Goal: Task Accomplishment & Management: Use online tool/utility

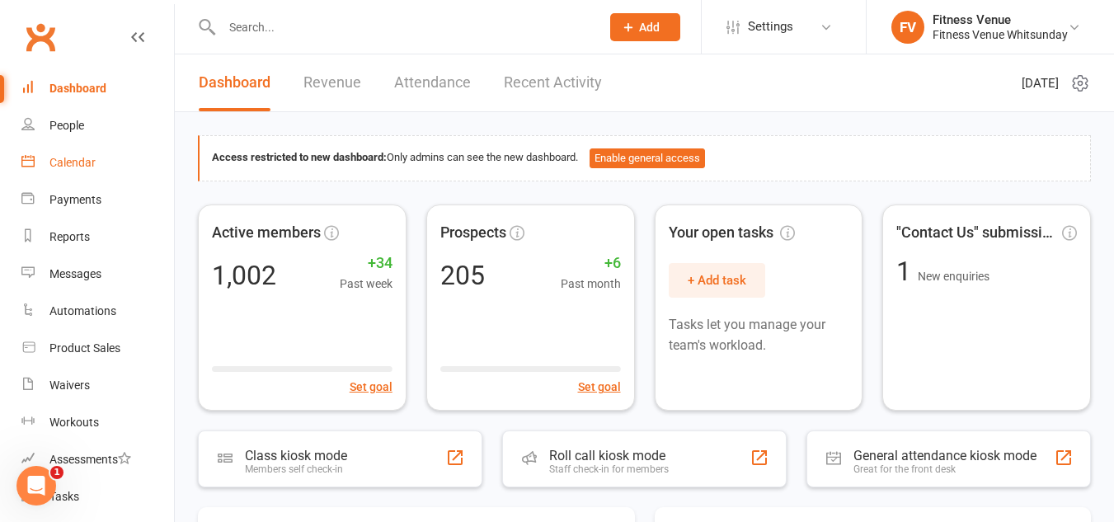
click at [78, 164] on div "Calendar" at bounding box center [72, 162] width 46 height 13
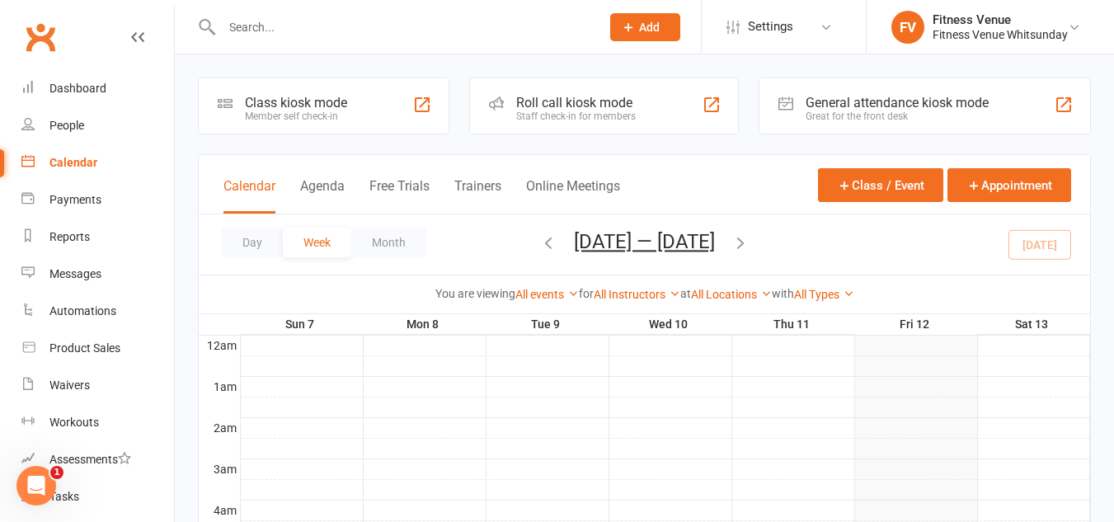
click at [294, 105] on div "Class kiosk mode" at bounding box center [296, 103] width 102 height 16
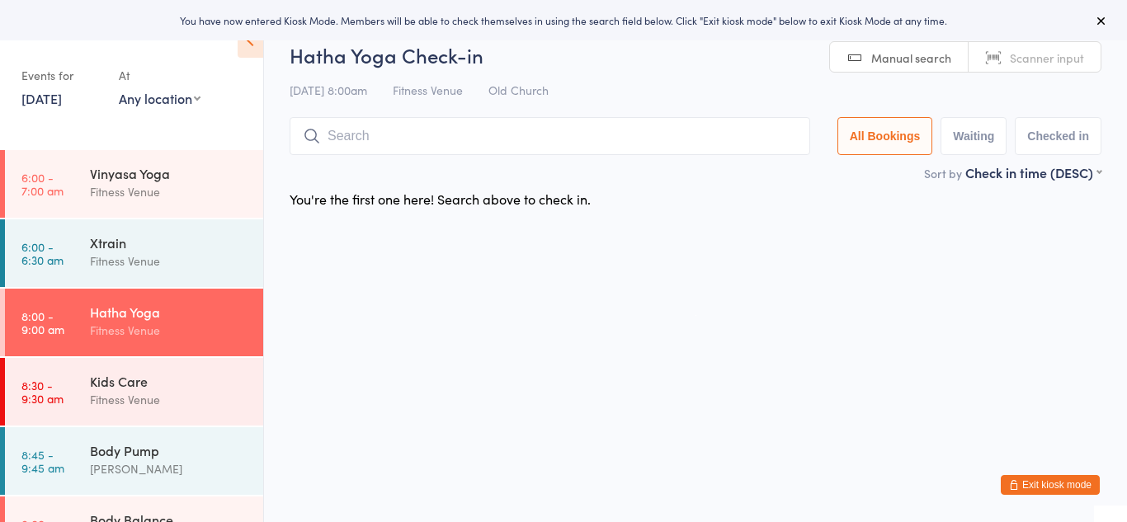
click at [62, 99] on link "12 Sep, 2025" at bounding box center [41, 98] width 40 height 18
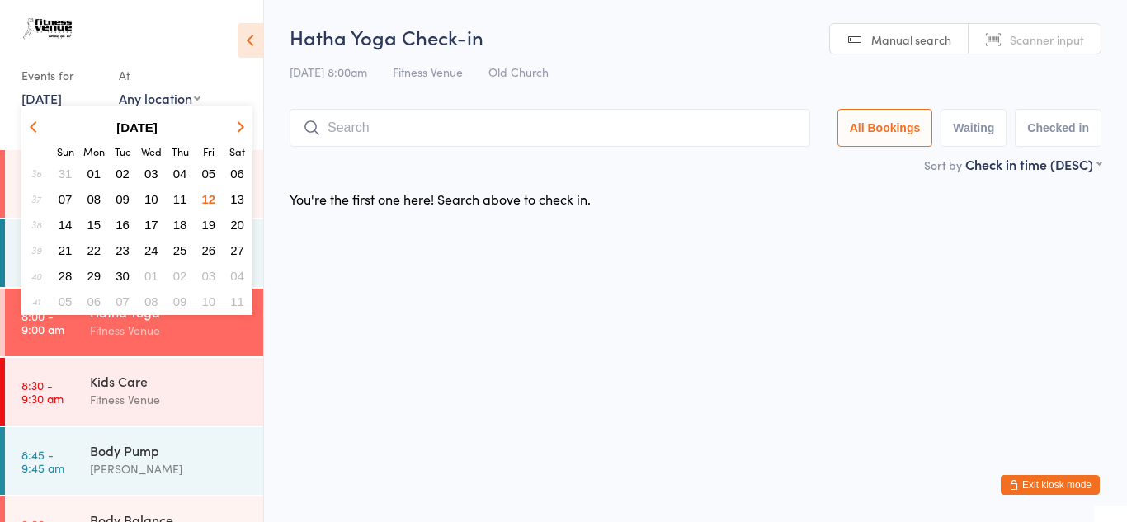
click at [95, 200] on span "08" at bounding box center [94, 199] width 14 height 14
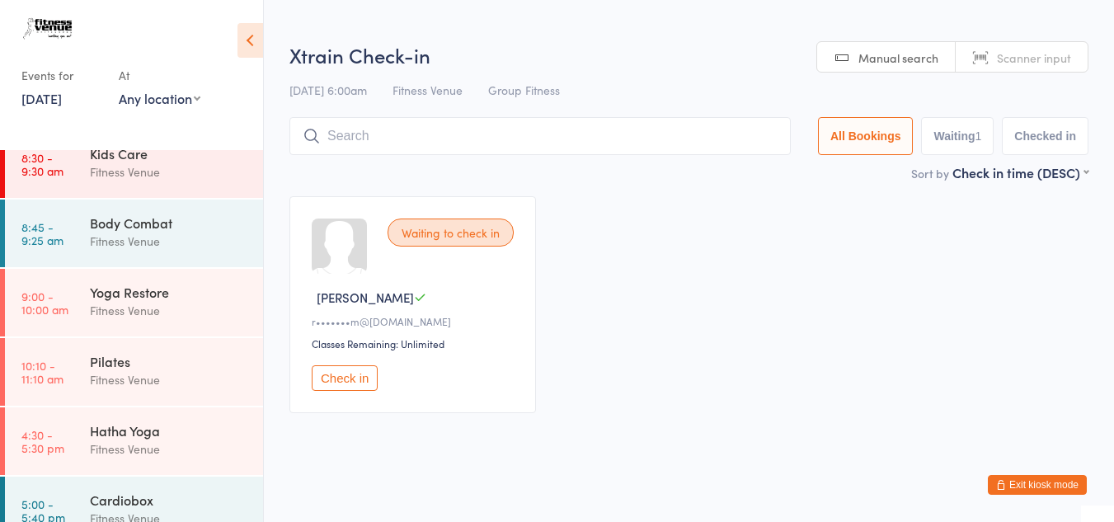
scroll to position [330, 0]
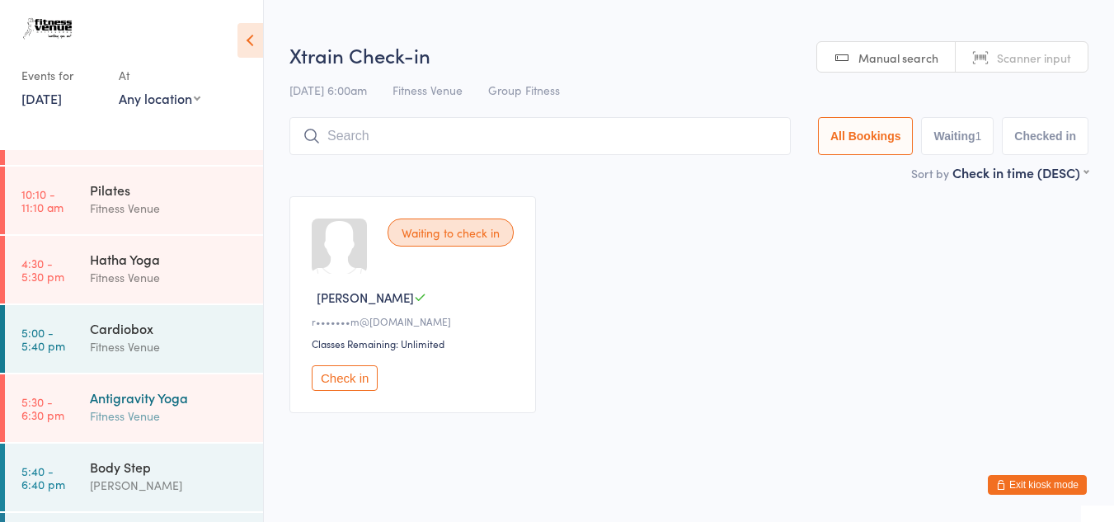
click at [123, 423] on div "Fitness Venue" at bounding box center [169, 416] width 159 height 19
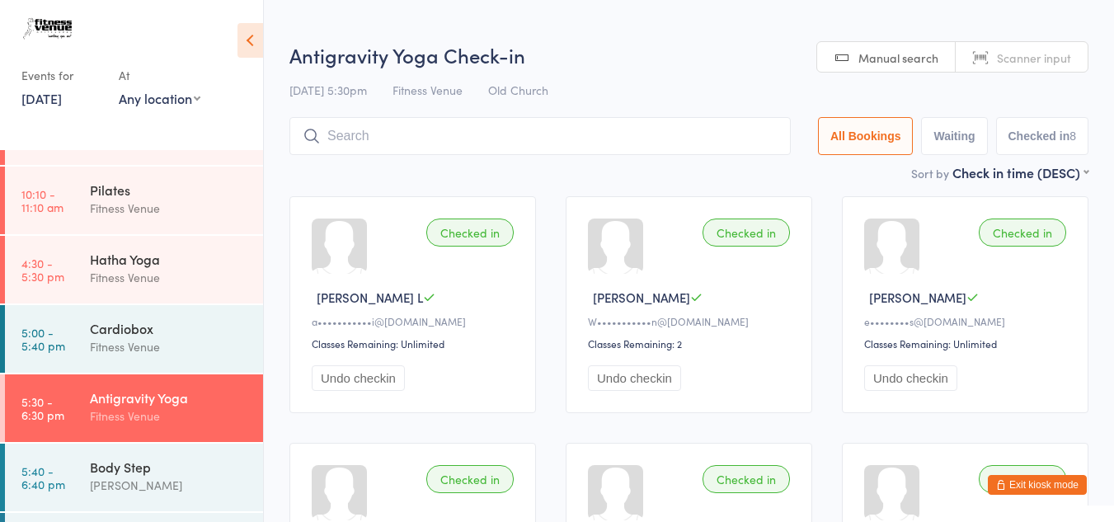
click at [62, 101] on link "8 Sep, 2025" at bounding box center [41, 98] width 40 height 18
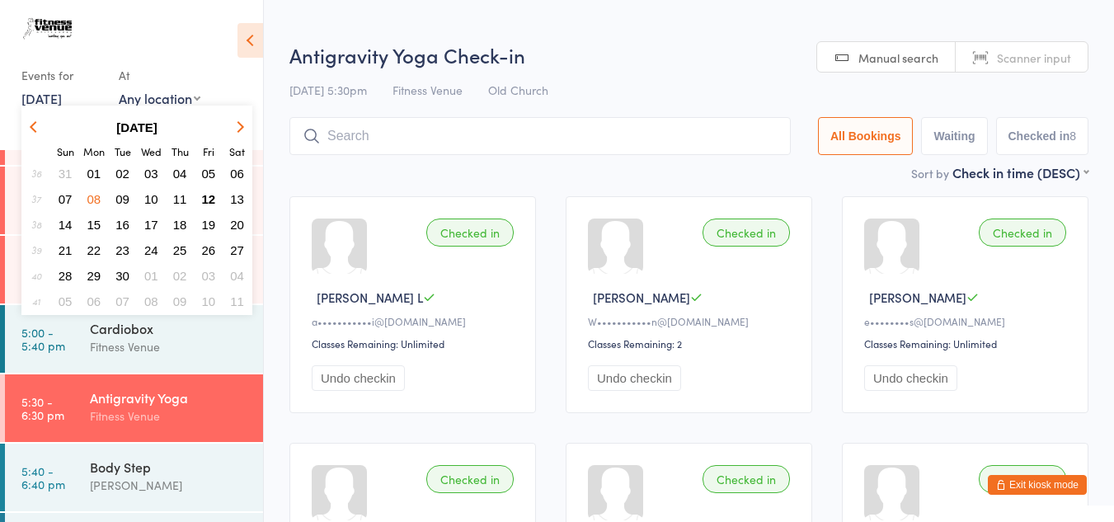
click at [144, 196] on span "10" at bounding box center [151, 199] width 14 height 14
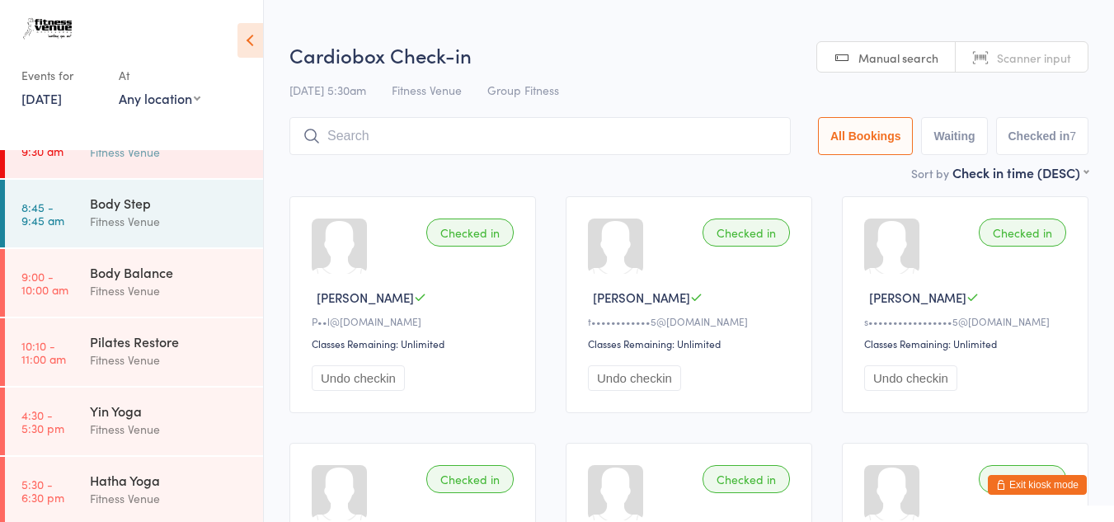
scroll to position [495, 0]
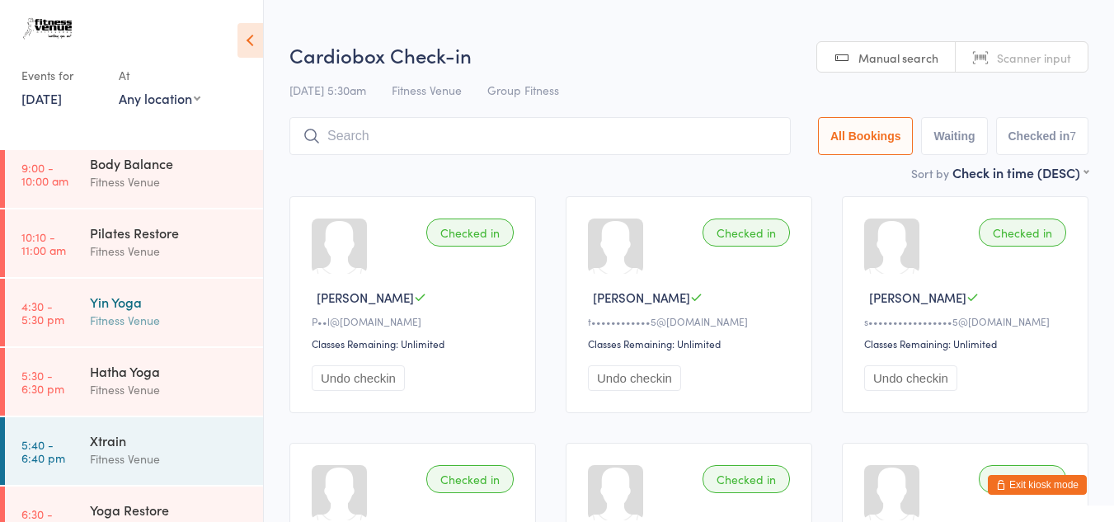
click at [130, 300] on div "Yin Yoga" at bounding box center [169, 302] width 159 height 18
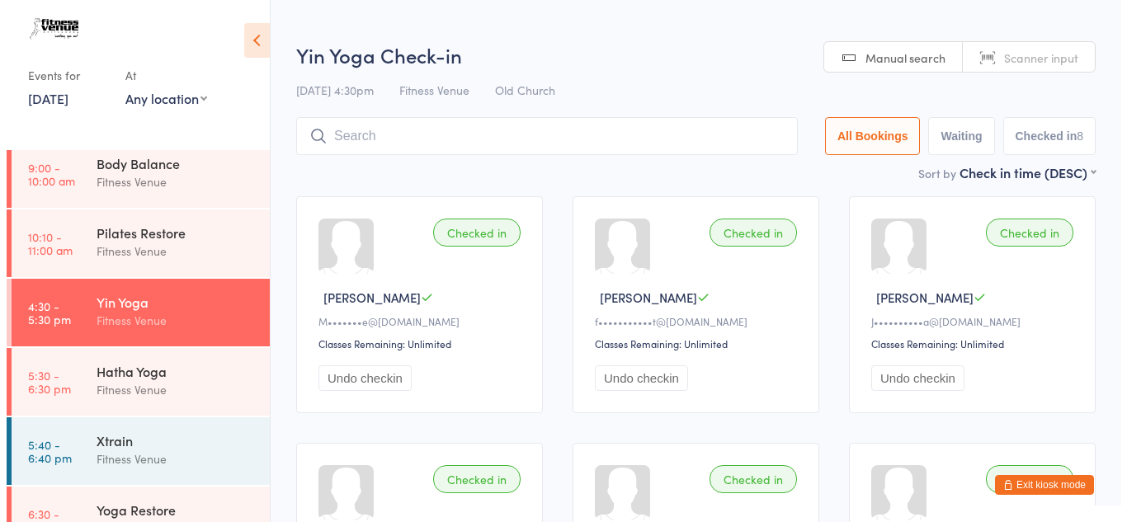
scroll to position [247, 0]
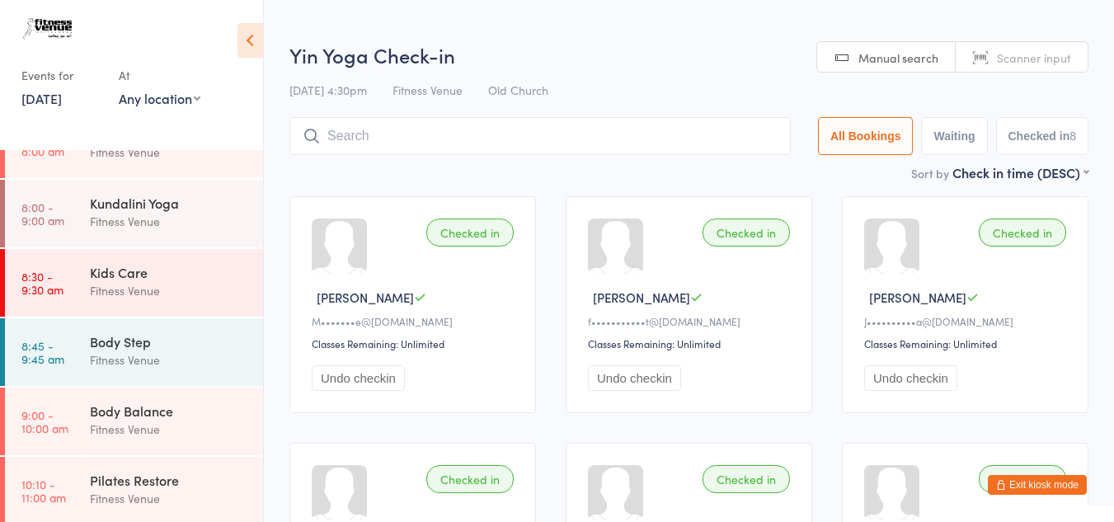
click at [39, 98] on link "10 Sep, 2025" at bounding box center [41, 98] width 40 height 18
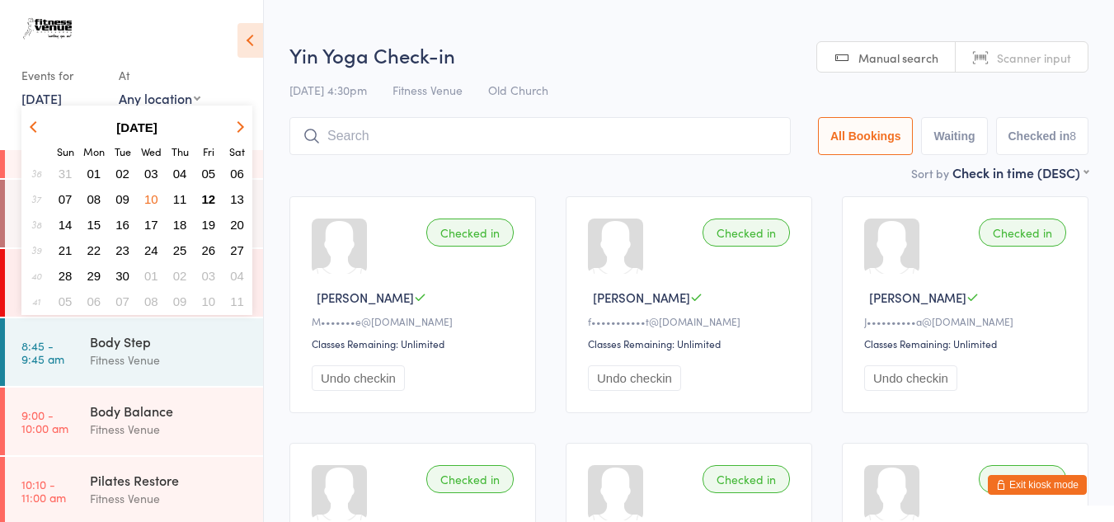
click at [238, 170] on span "06" at bounding box center [237, 174] width 14 height 14
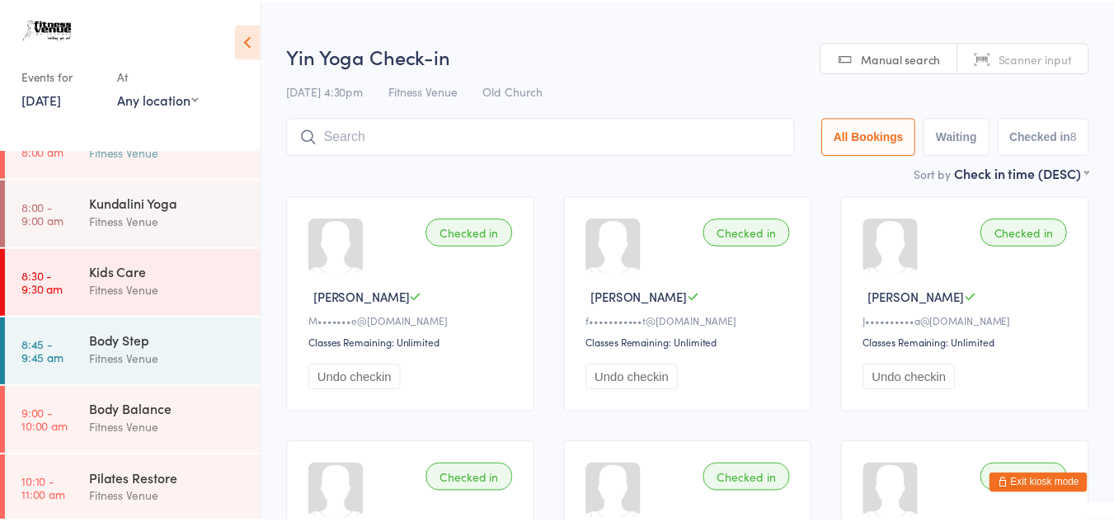
scroll to position [44, 0]
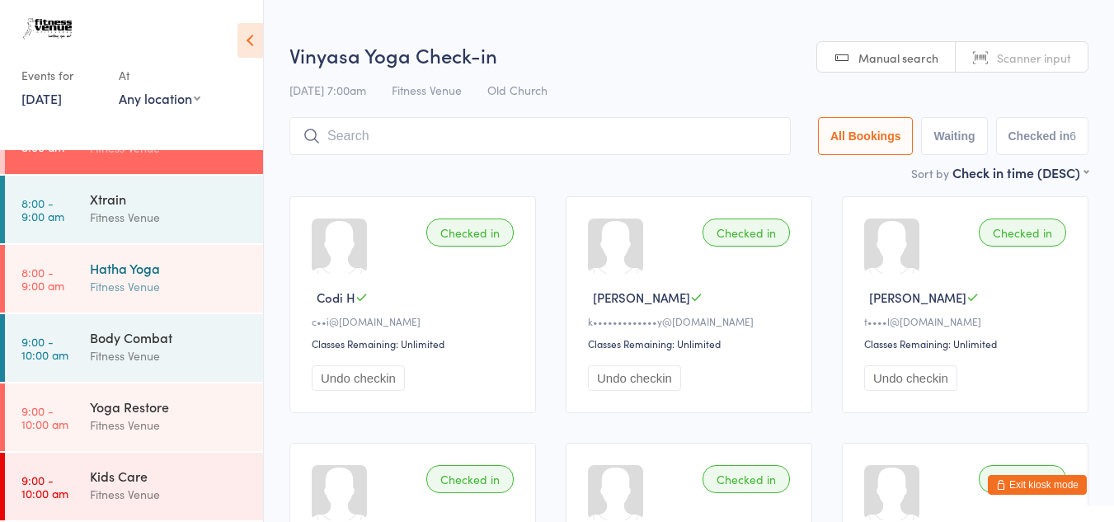
click at [166, 285] on div "Fitness Venue" at bounding box center [169, 286] width 159 height 19
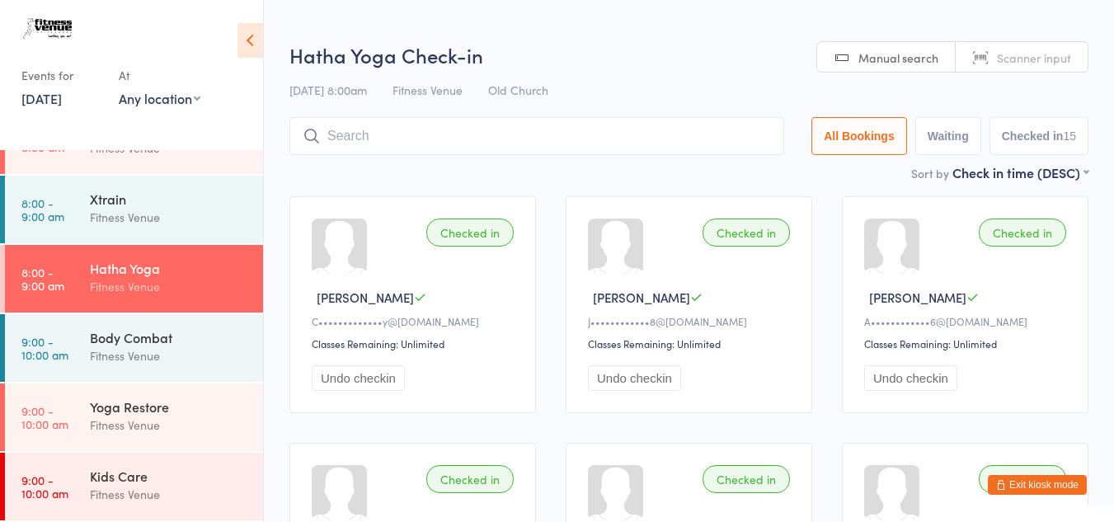
click at [62, 96] on link "6 Sep, 2025" at bounding box center [41, 98] width 40 height 18
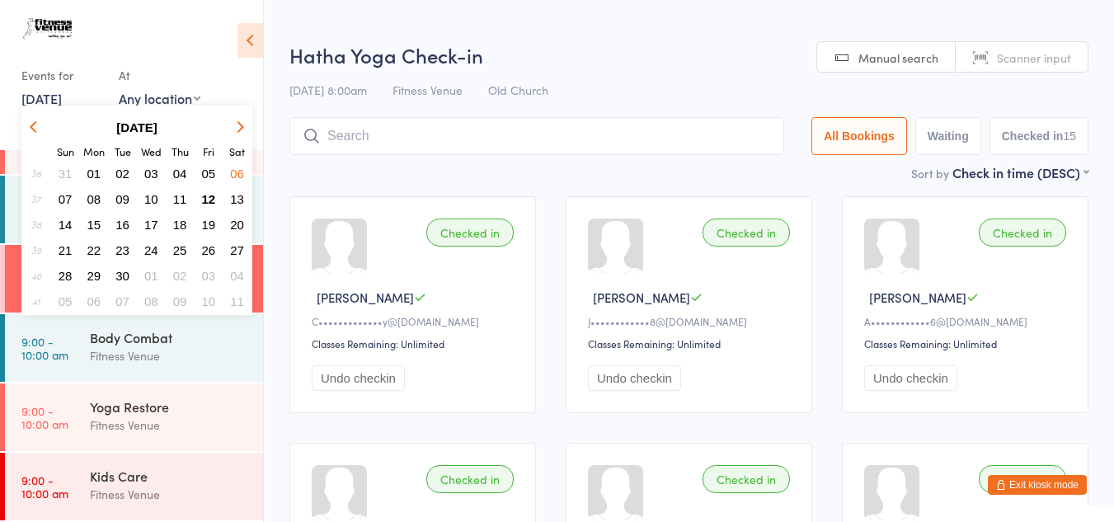
click at [181, 228] on span "18" at bounding box center [180, 225] width 14 height 14
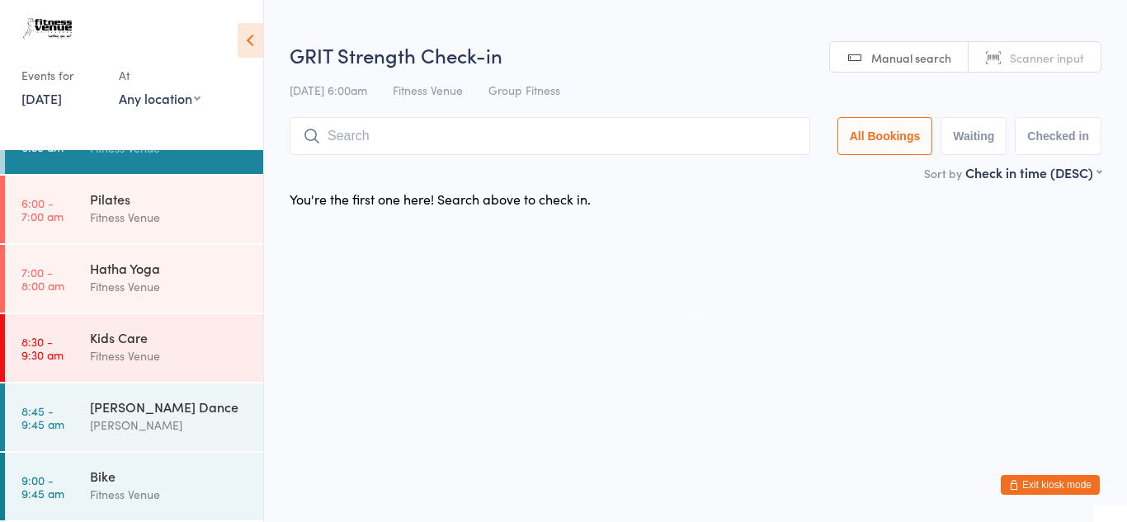
click at [35, 101] on link "18 Sep, 2025" at bounding box center [41, 98] width 40 height 18
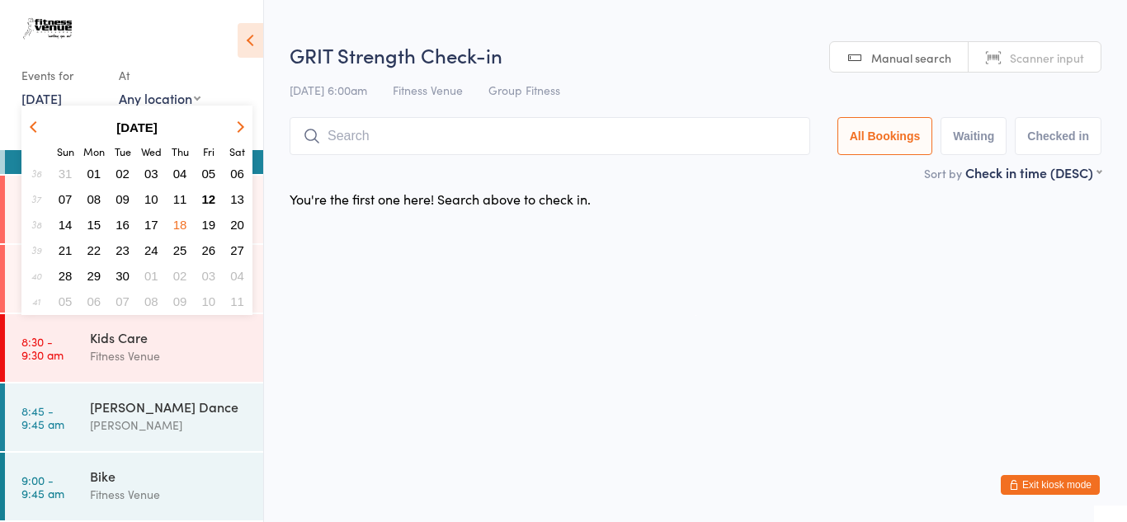
click at [186, 203] on span "11" at bounding box center [180, 199] width 14 height 14
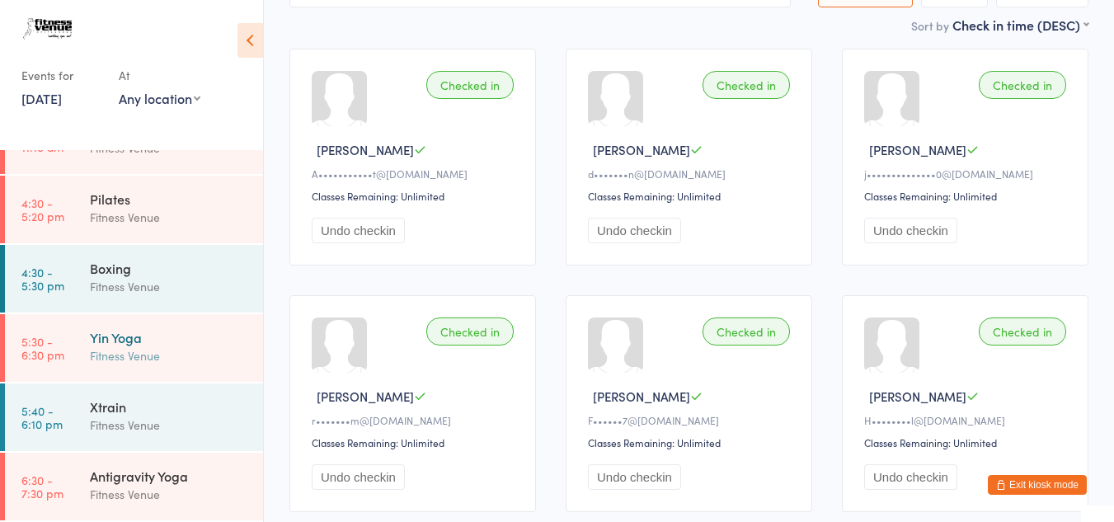
scroll to position [165, 0]
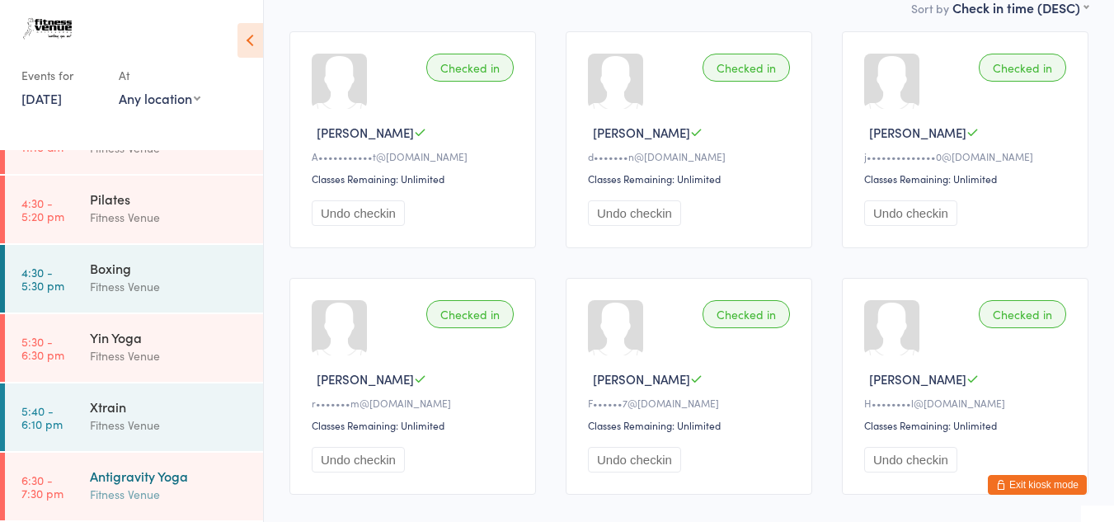
click at [134, 474] on div "Antigravity Yoga" at bounding box center [169, 476] width 159 height 18
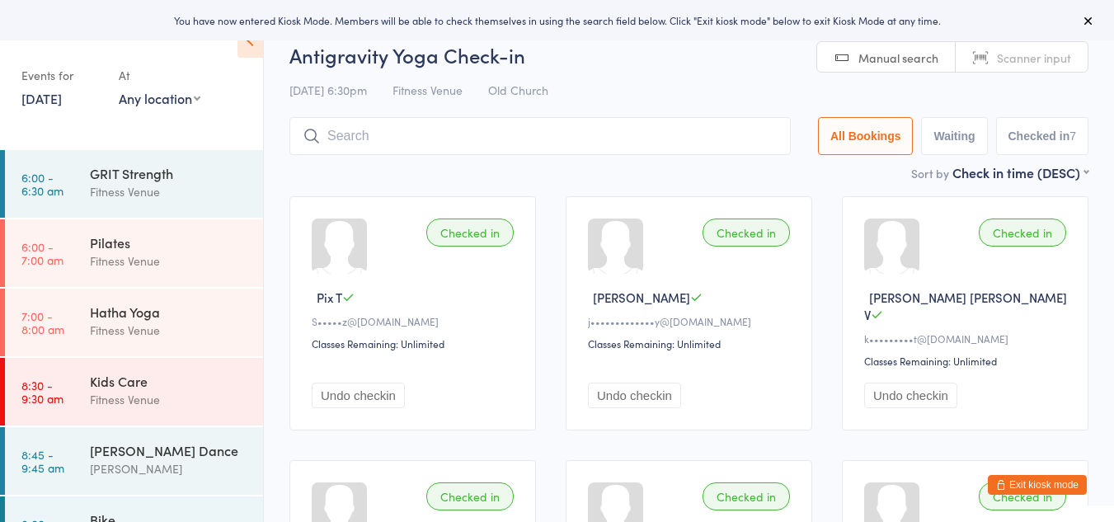
click at [337, 134] on input "search" at bounding box center [541, 136] width 502 height 38
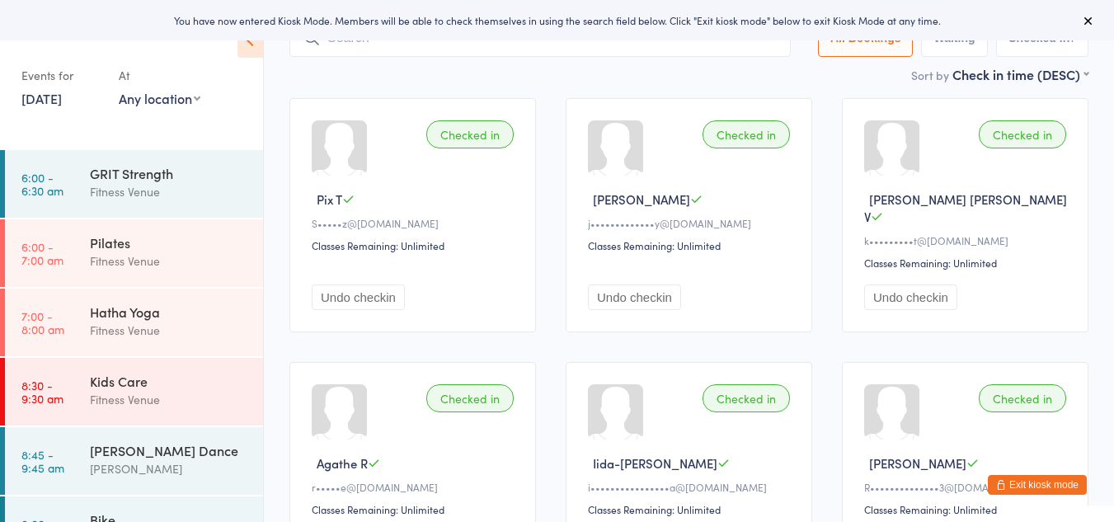
scroll to position [117, 0]
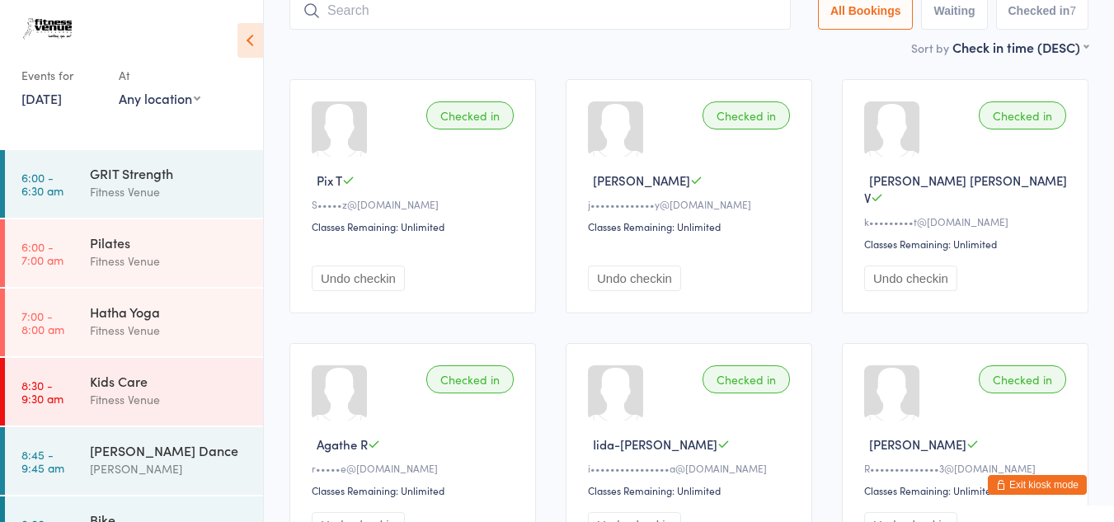
click at [1032, 488] on button "Exit kiosk mode" at bounding box center [1037, 485] width 99 height 20
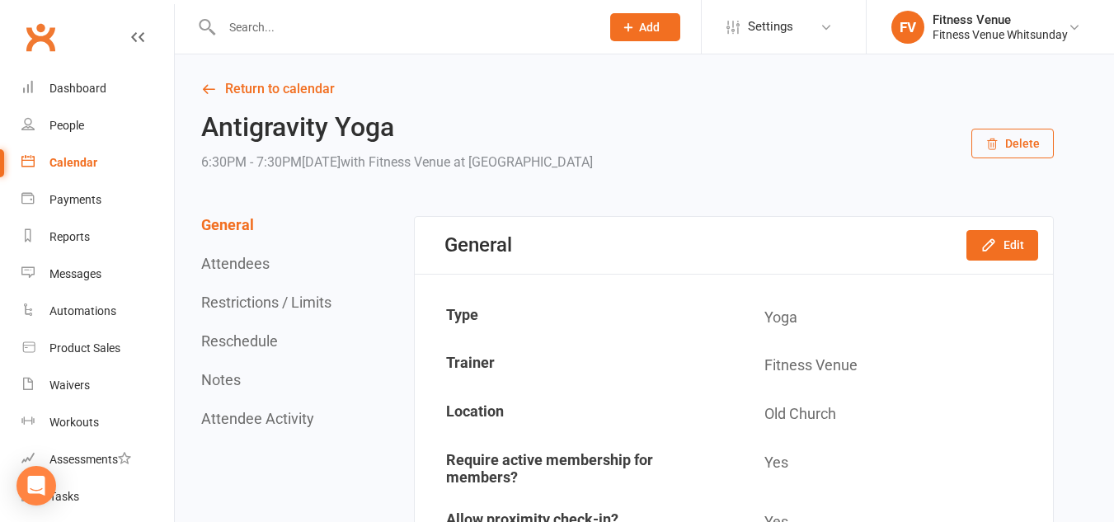
click at [249, 30] on input "text" at bounding box center [403, 27] width 372 height 23
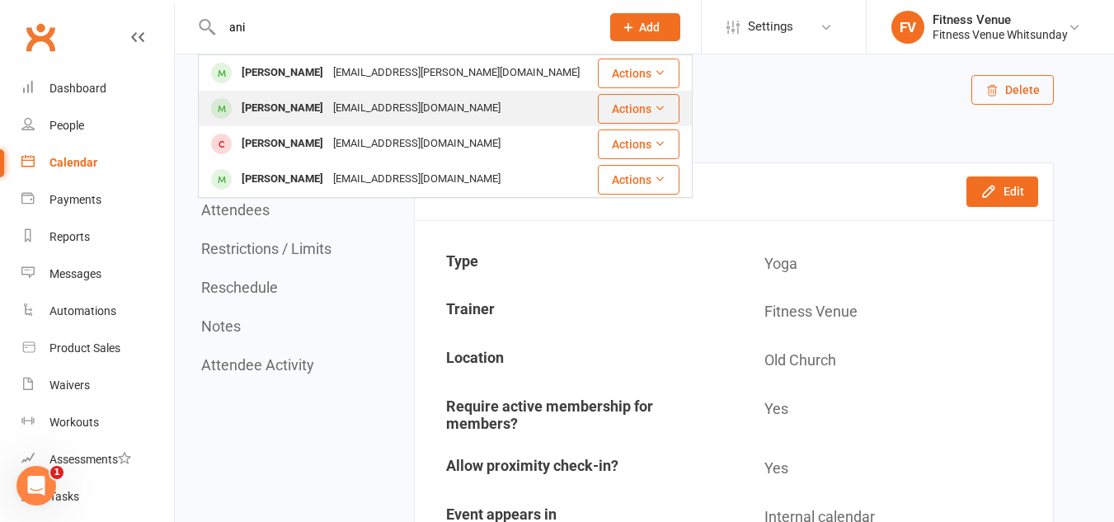
scroll to position [82, 0]
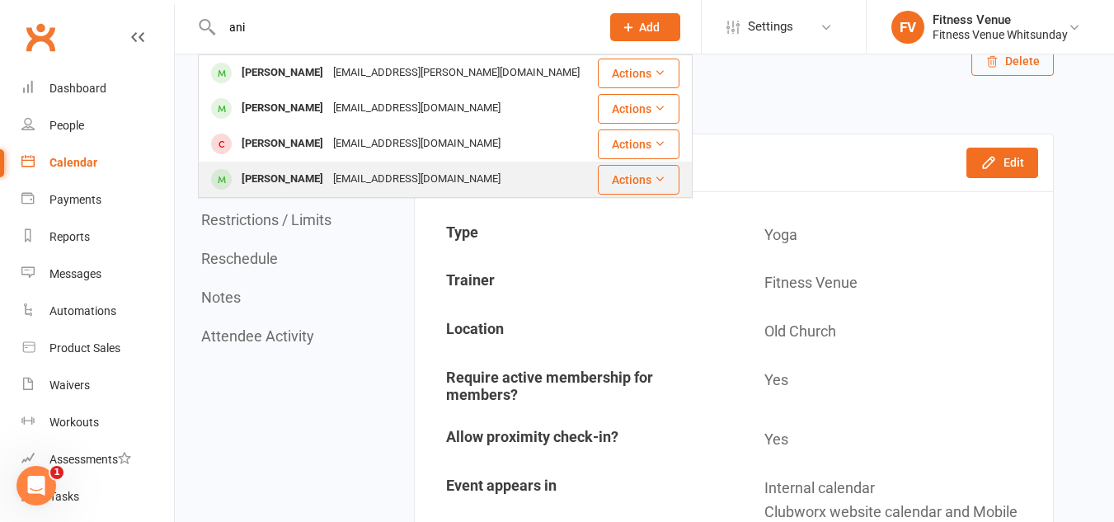
type input "ani"
click at [295, 177] on div "Anisia Faverio" at bounding box center [283, 179] width 92 height 24
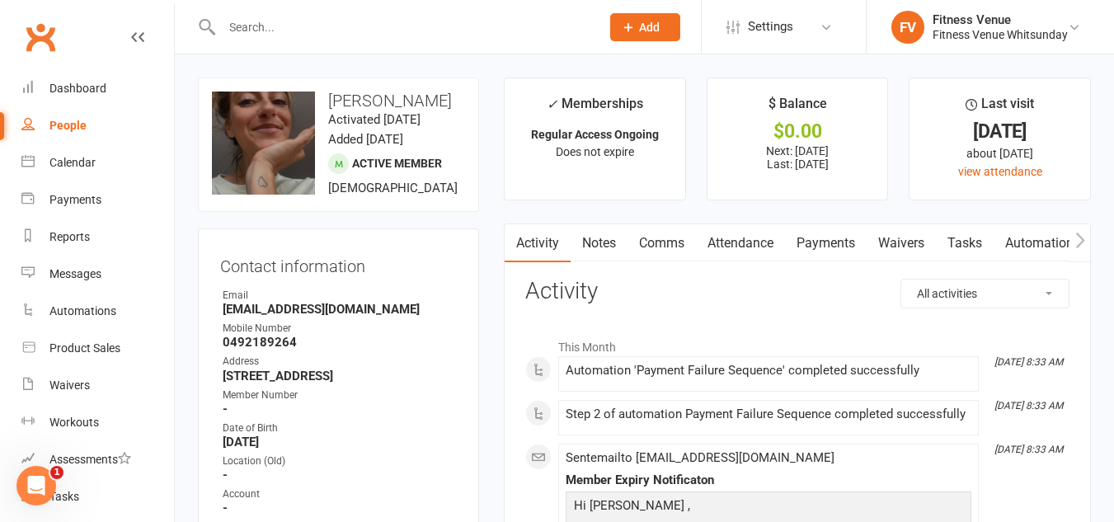
click at [821, 249] on link "Payments" at bounding box center [826, 243] width 82 height 38
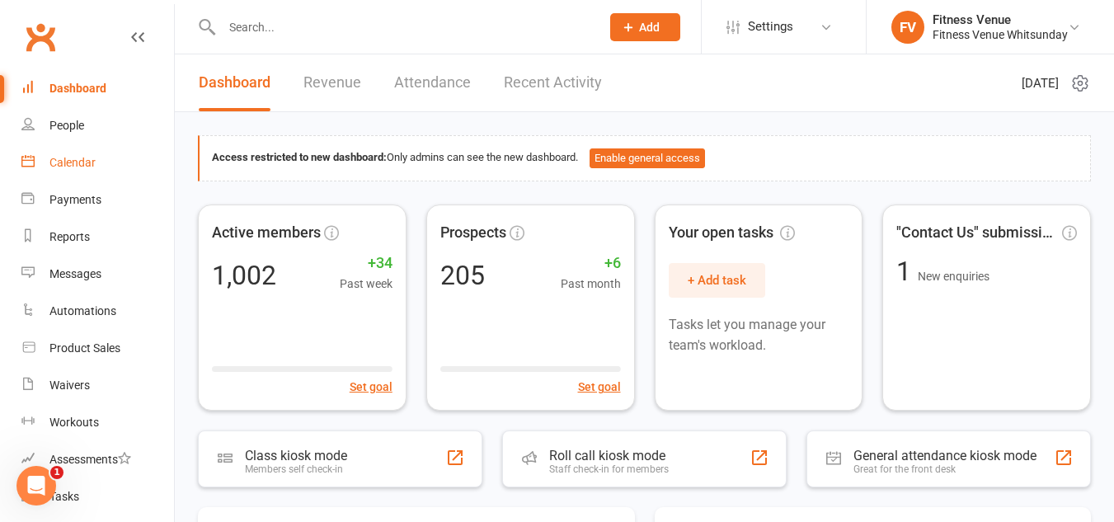
click at [84, 167] on div "Calendar" at bounding box center [72, 162] width 46 height 13
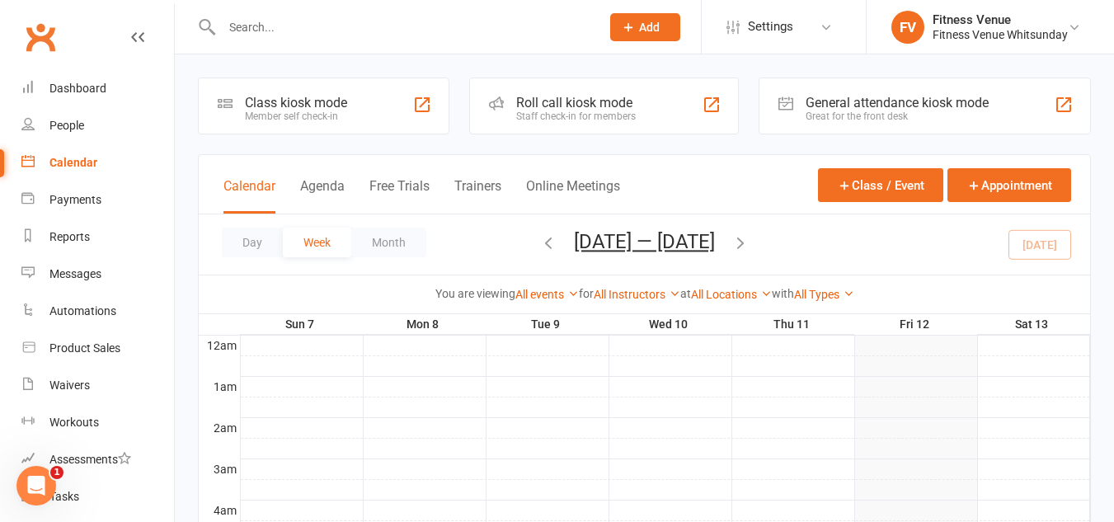
click at [257, 115] on div "Member self check-in" at bounding box center [296, 117] width 102 height 12
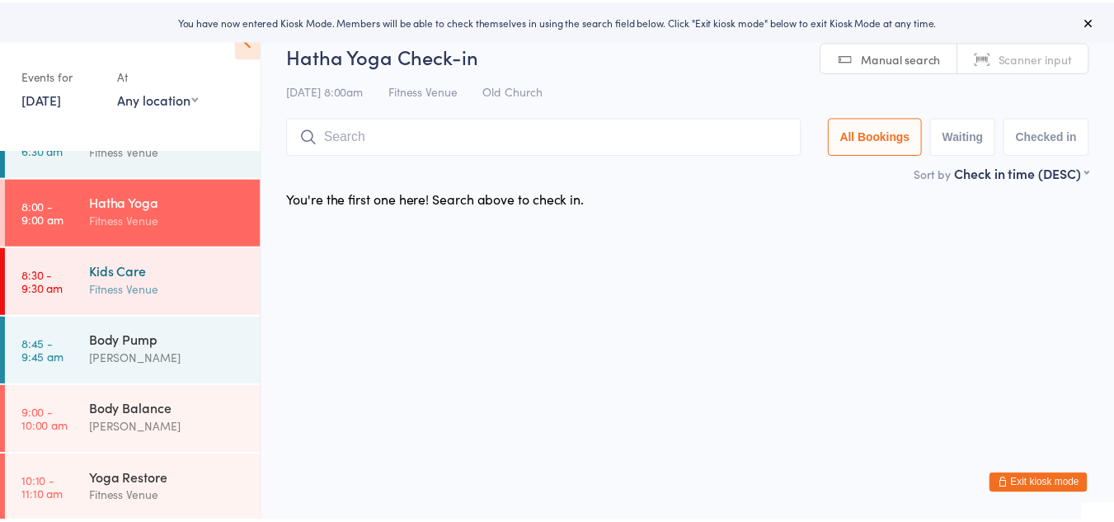
scroll to position [113, 0]
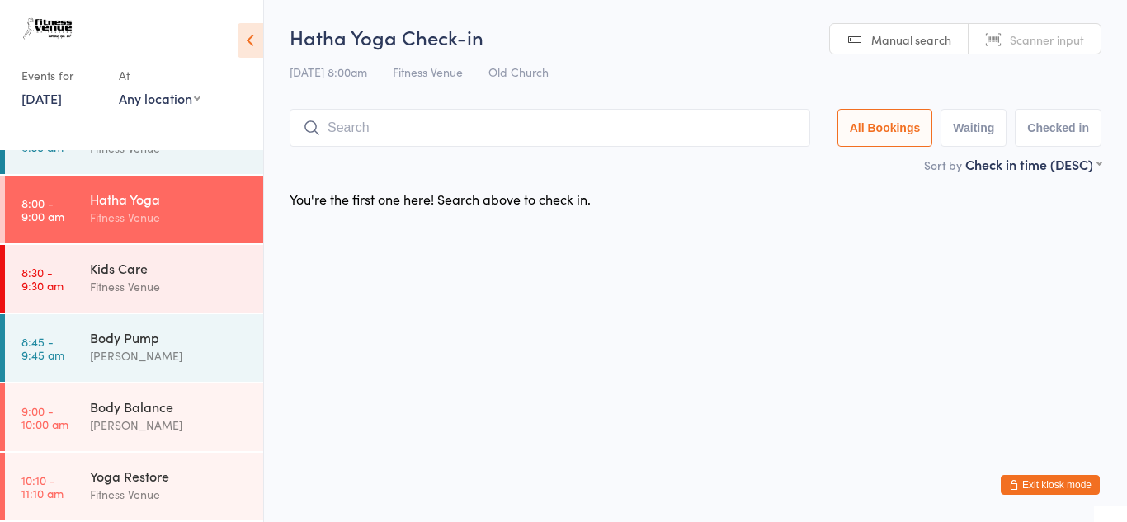
click at [62, 104] on link "[DATE]" at bounding box center [41, 98] width 40 height 18
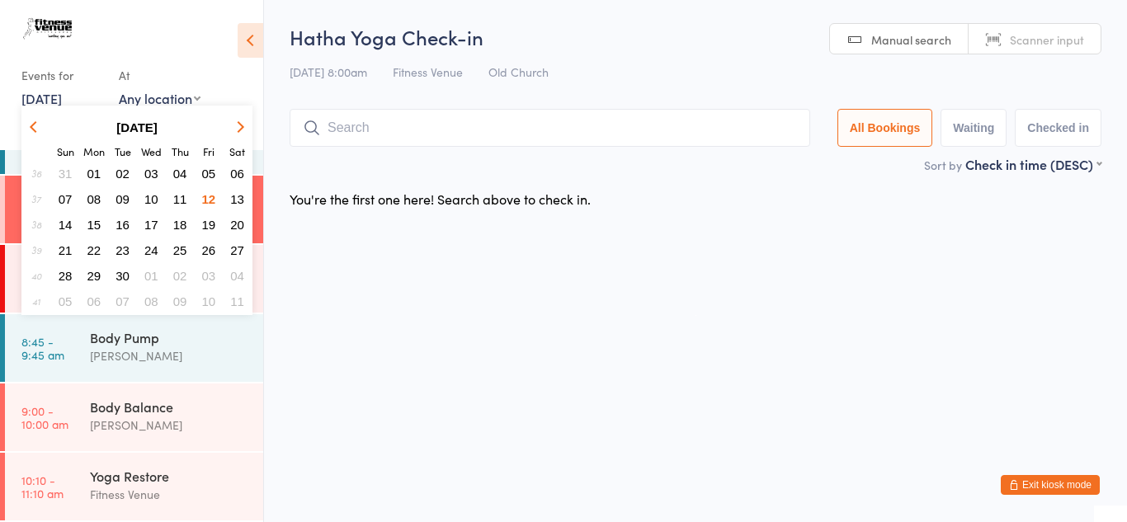
click at [94, 196] on span "08" at bounding box center [94, 199] width 14 height 14
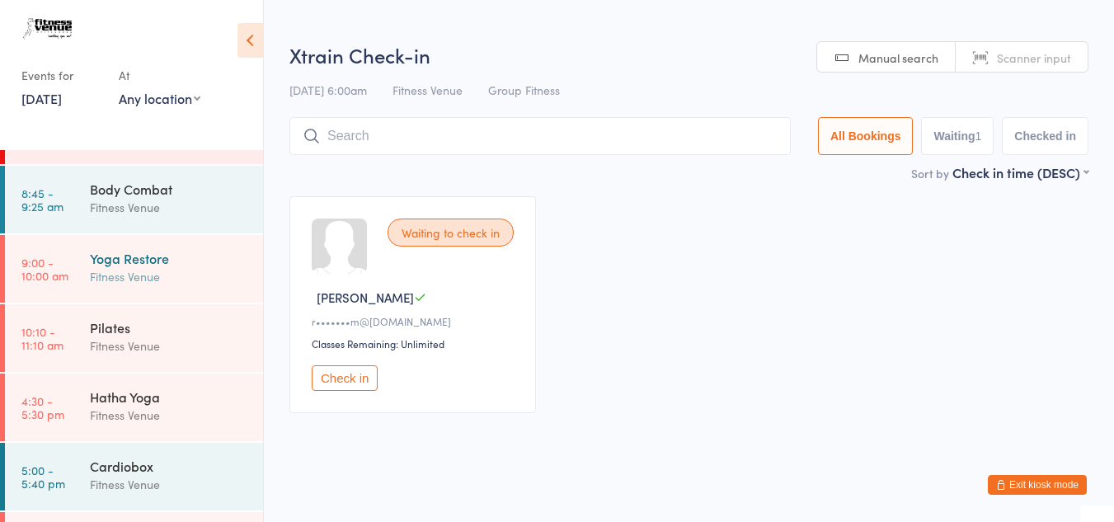
scroll to position [278, 0]
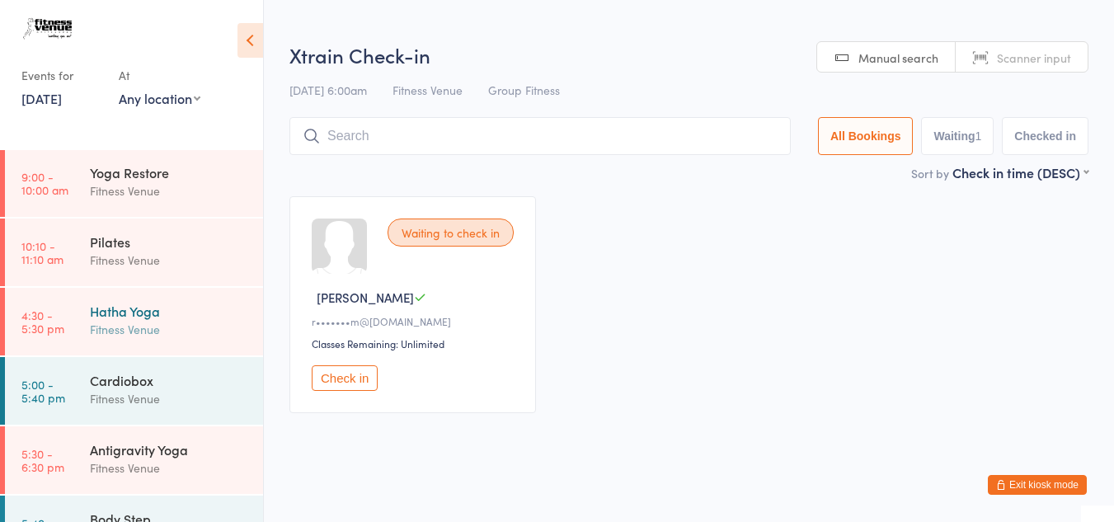
click at [91, 321] on div "Fitness Venue" at bounding box center [169, 329] width 159 height 19
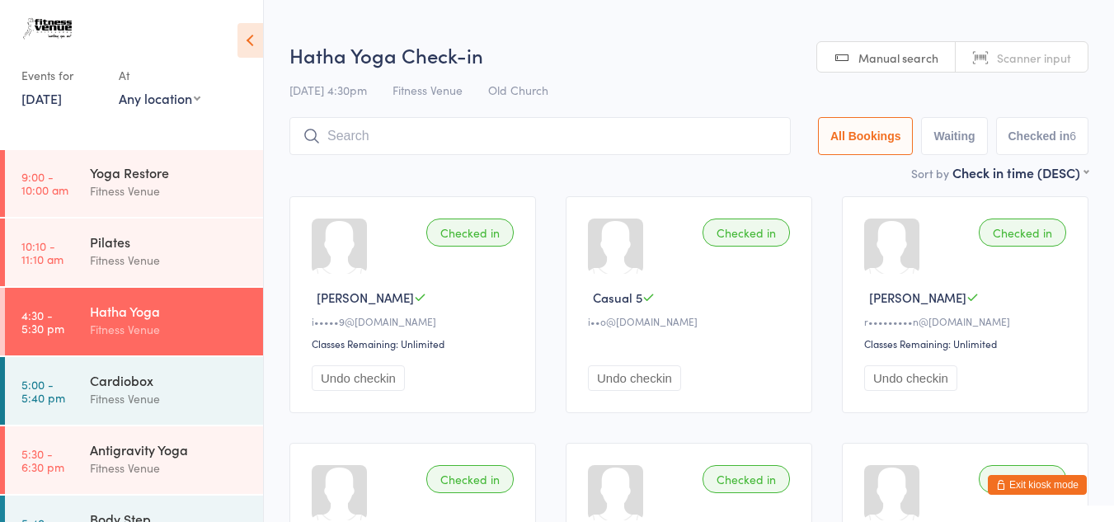
click at [62, 104] on link "[DATE]" at bounding box center [41, 98] width 40 height 18
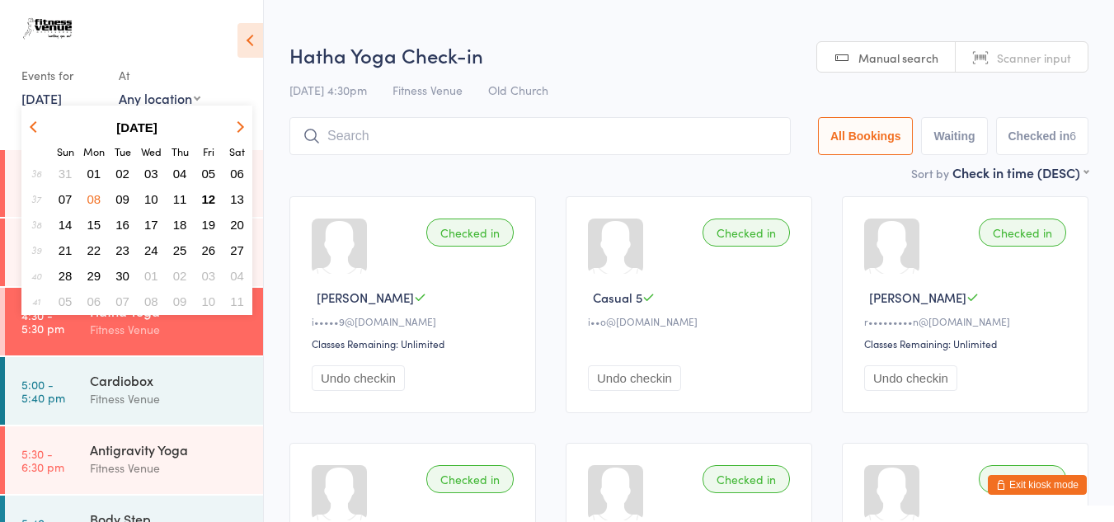
click at [148, 203] on span "10" at bounding box center [151, 199] width 14 height 14
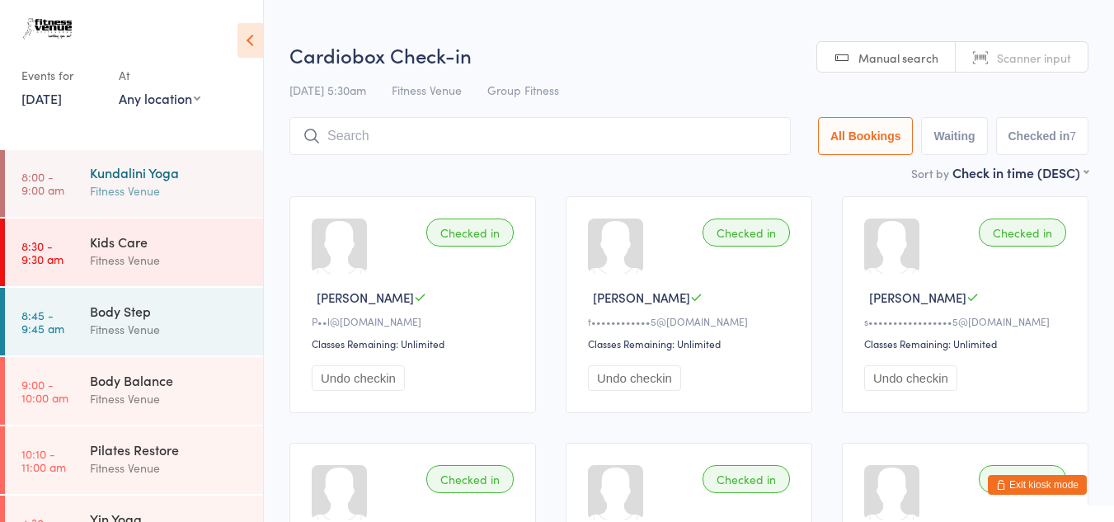
click at [172, 193] on div "Fitness Venue" at bounding box center [169, 190] width 159 height 19
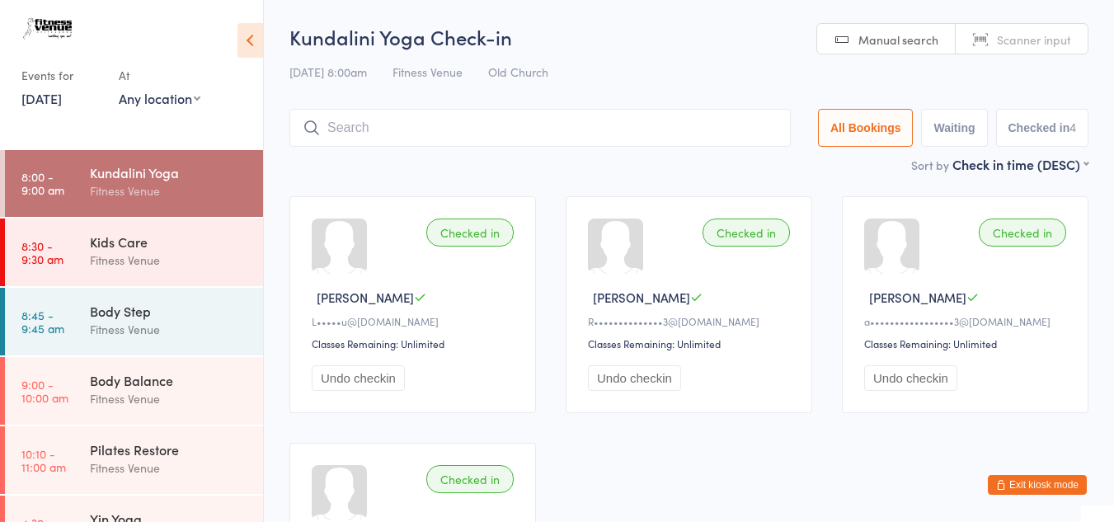
click at [48, 100] on link "[DATE]" at bounding box center [41, 98] width 40 height 18
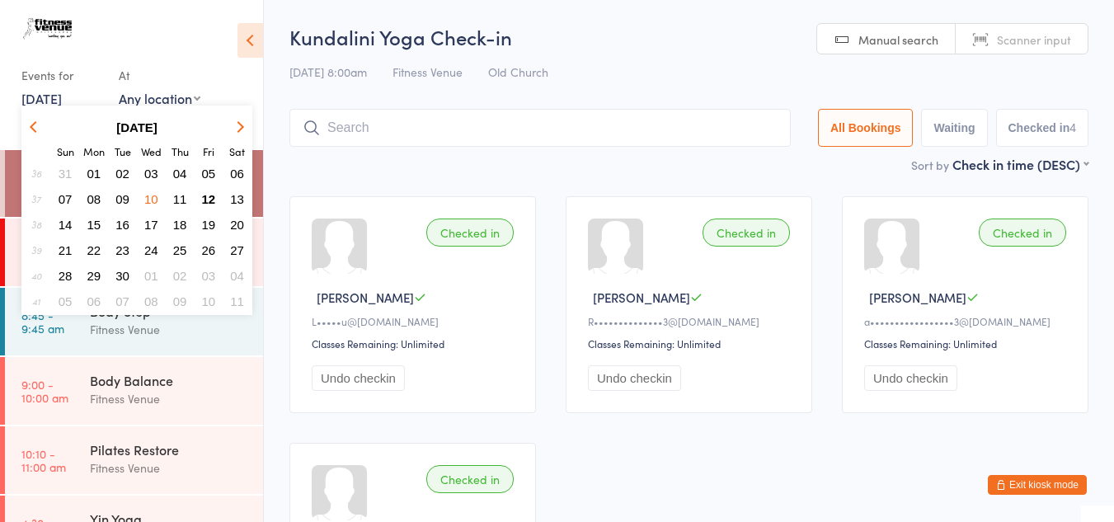
click at [178, 201] on span "11" at bounding box center [180, 199] width 14 height 14
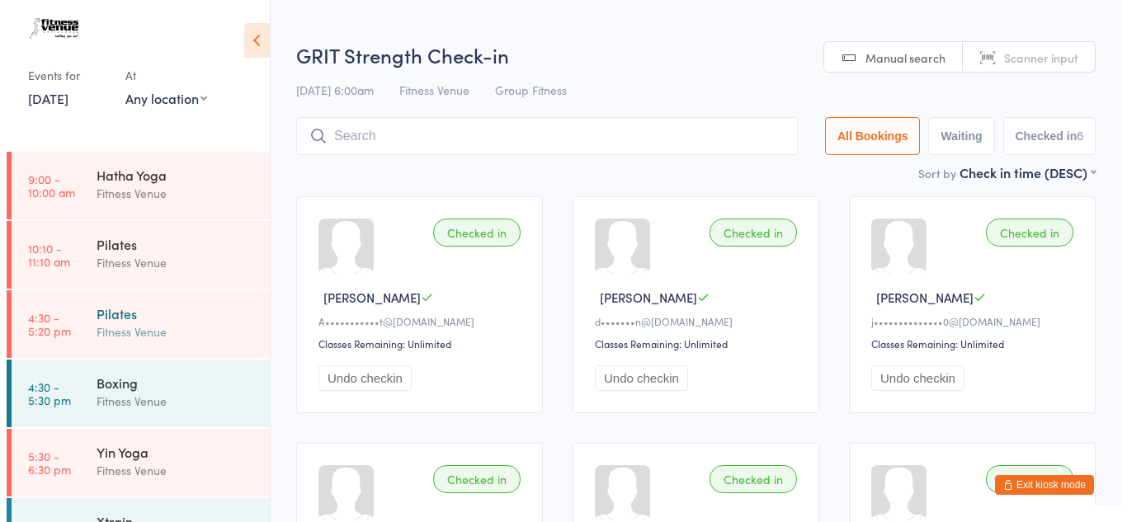
scroll to position [443, 0]
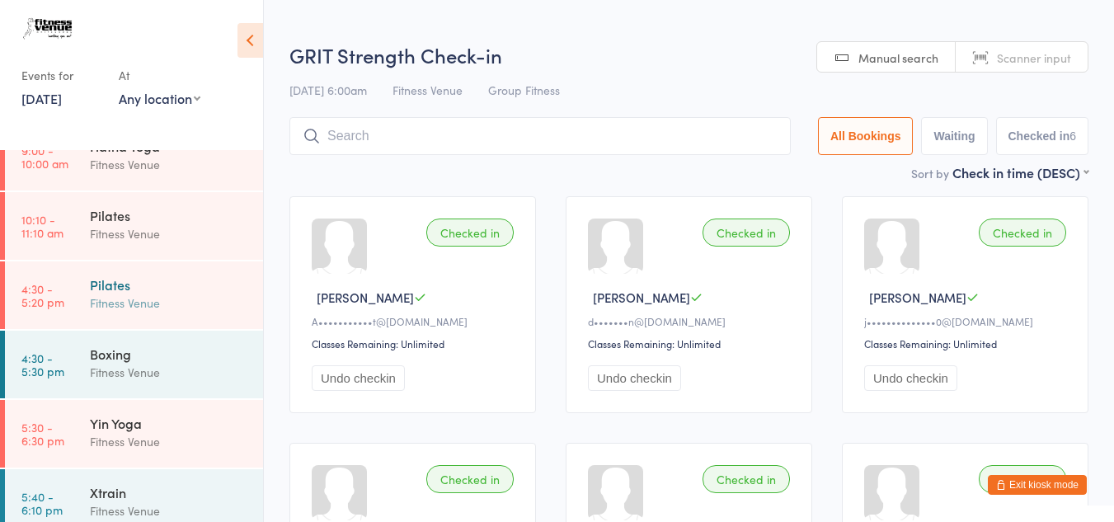
click at [139, 290] on div "Pilates" at bounding box center [169, 285] width 159 height 18
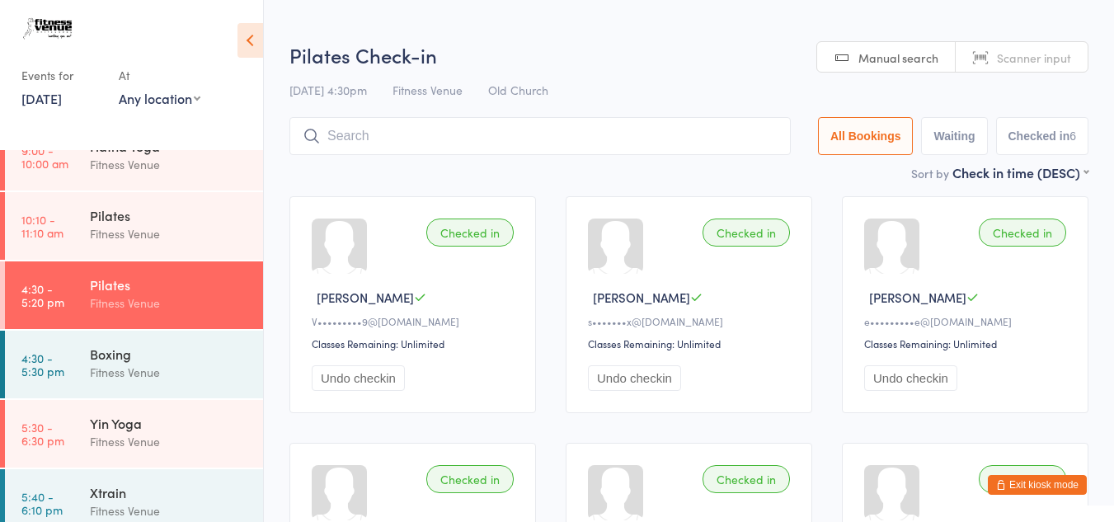
click at [62, 97] on link "[DATE]" at bounding box center [41, 98] width 40 height 18
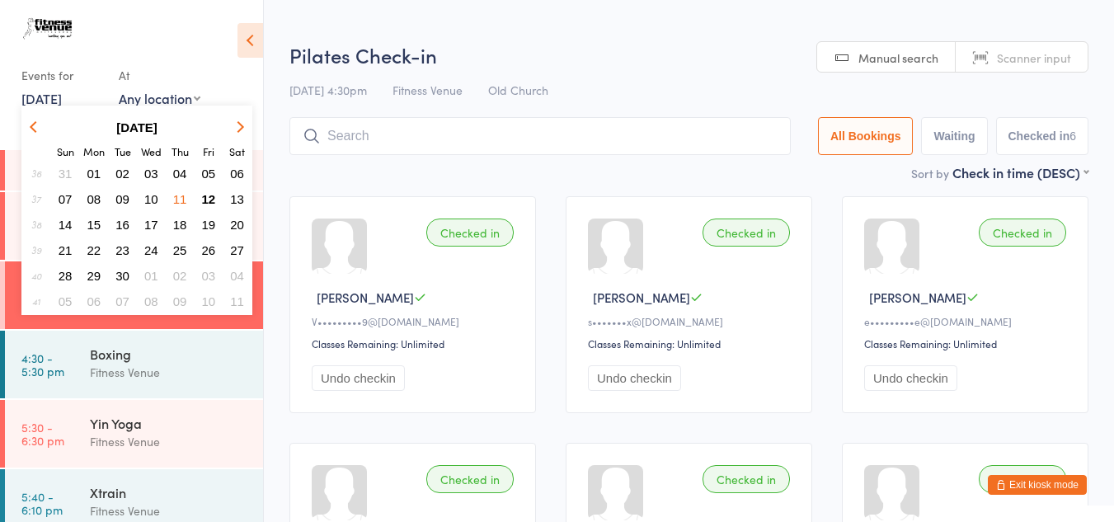
click at [119, 224] on span "16" at bounding box center [122, 225] width 14 height 14
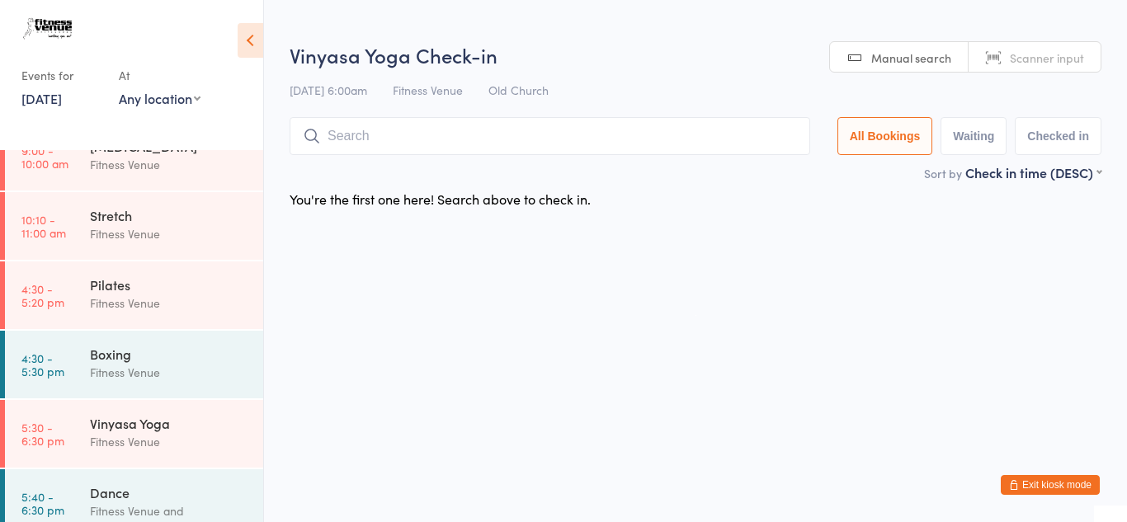
scroll to position [525, 0]
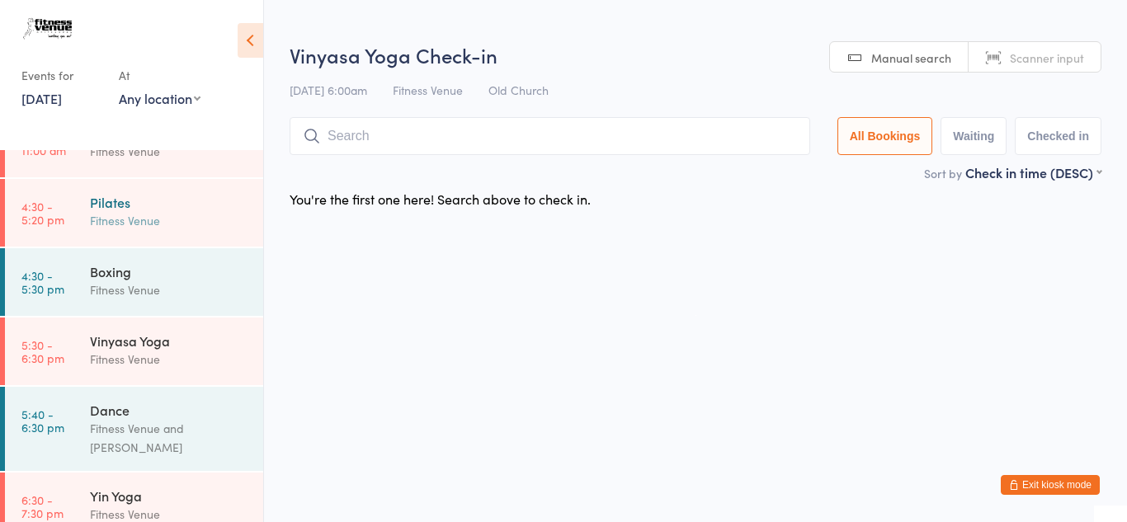
click at [111, 217] on div "Fitness Venue" at bounding box center [169, 220] width 159 height 19
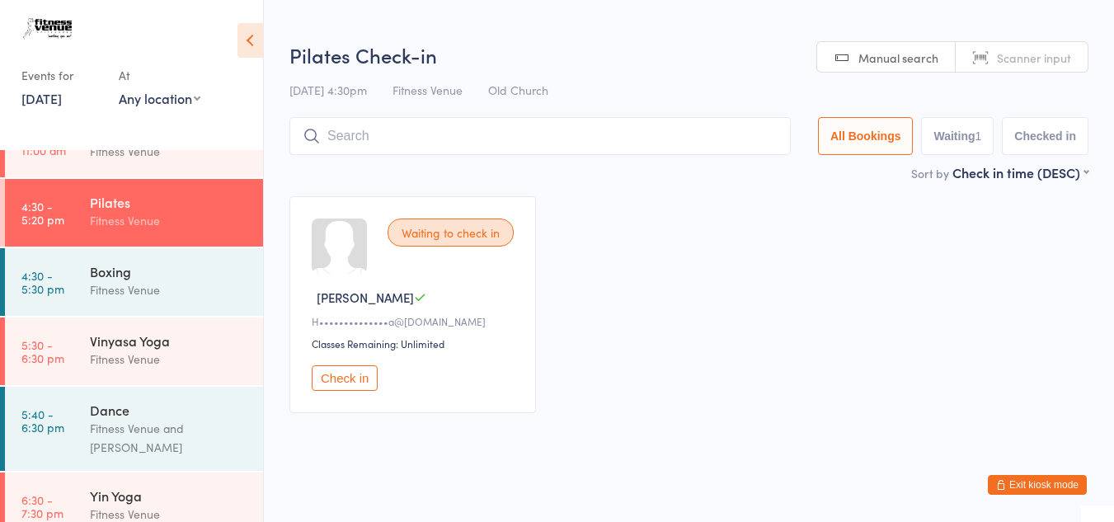
click at [49, 92] on link "[DATE]" at bounding box center [41, 98] width 40 height 18
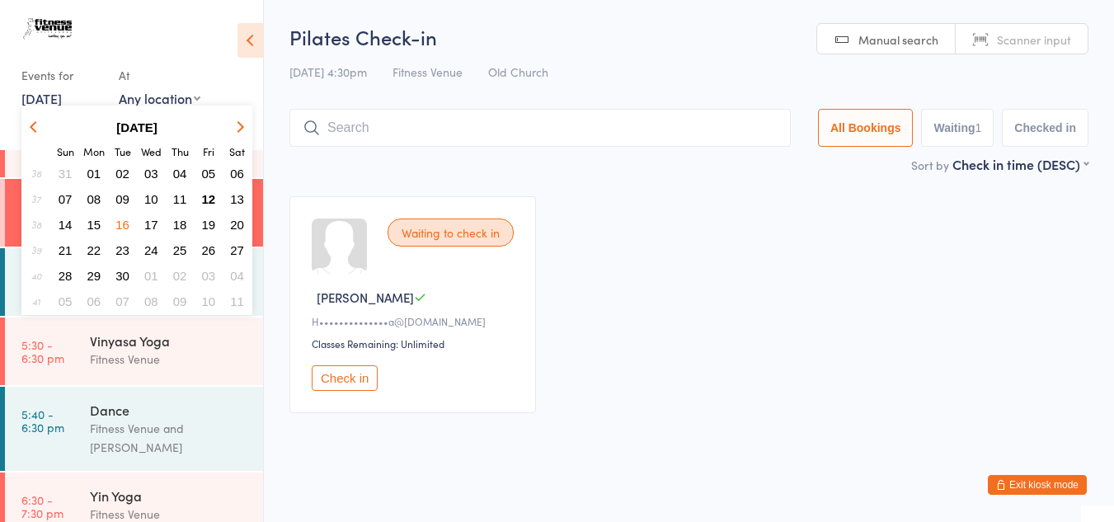
click at [120, 200] on span "09" at bounding box center [122, 199] width 14 height 14
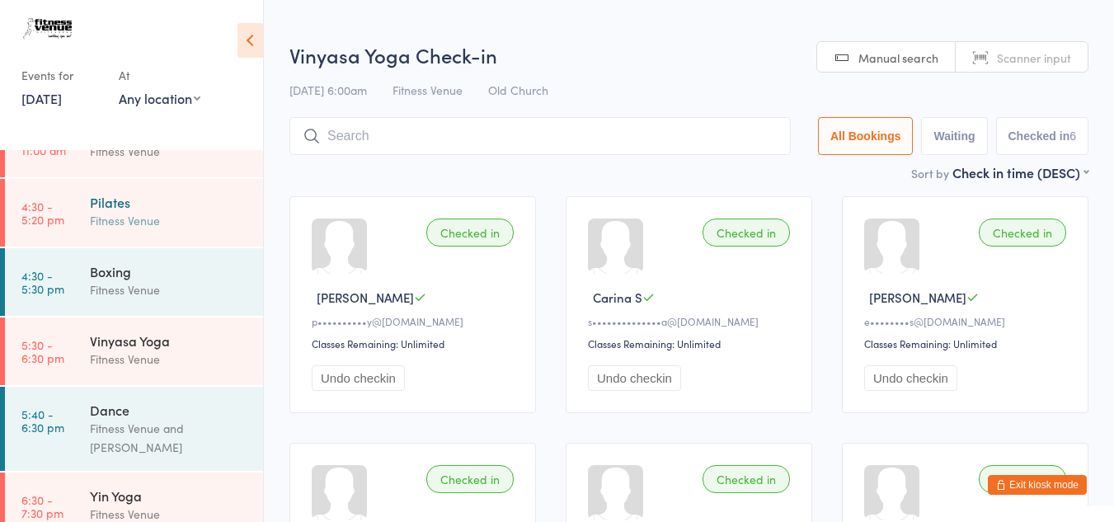
click at [115, 211] on div "Fitness Venue" at bounding box center [169, 220] width 159 height 19
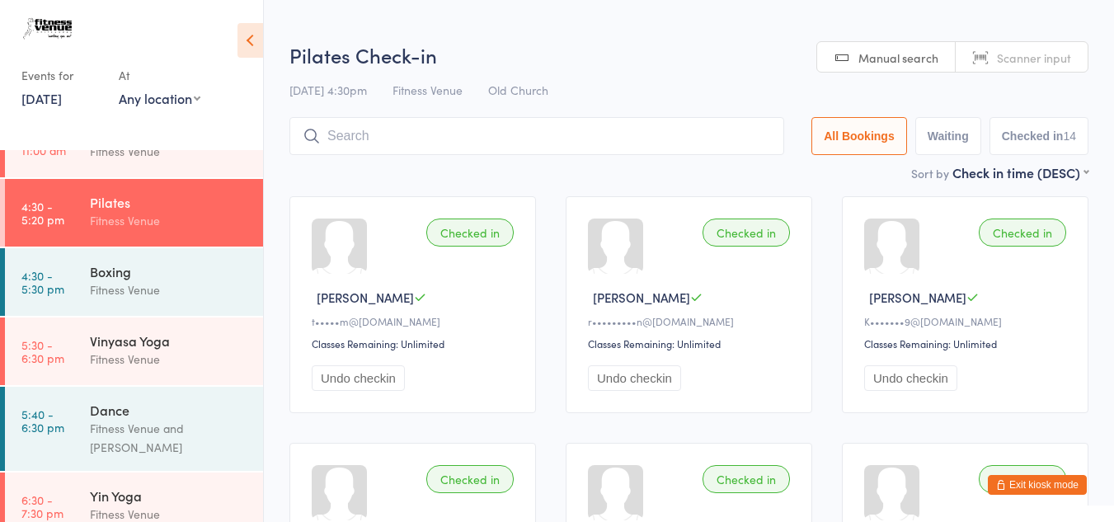
click at [59, 105] on link "[DATE]" at bounding box center [41, 98] width 40 height 18
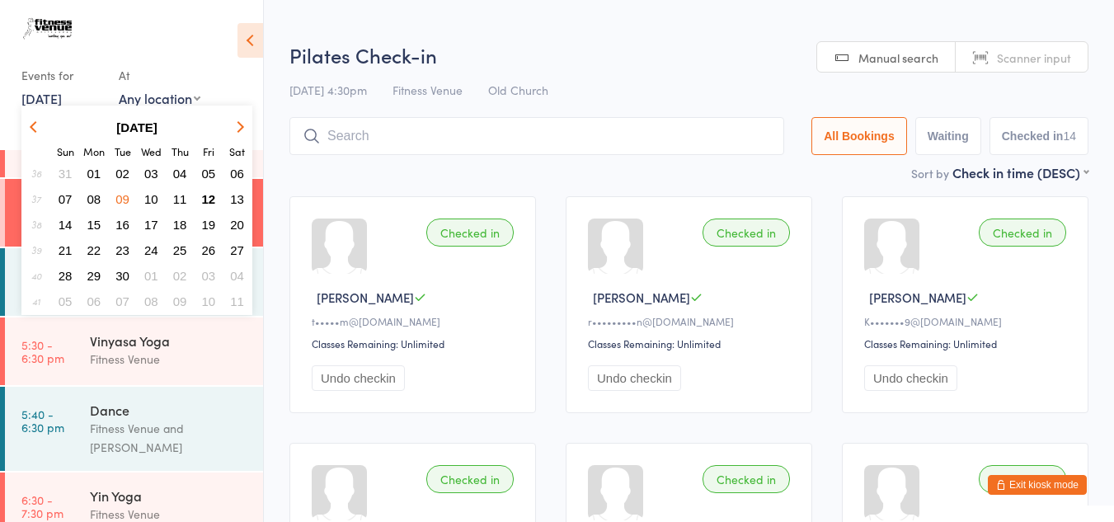
click at [92, 202] on span "08" at bounding box center [94, 199] width 14 height 14
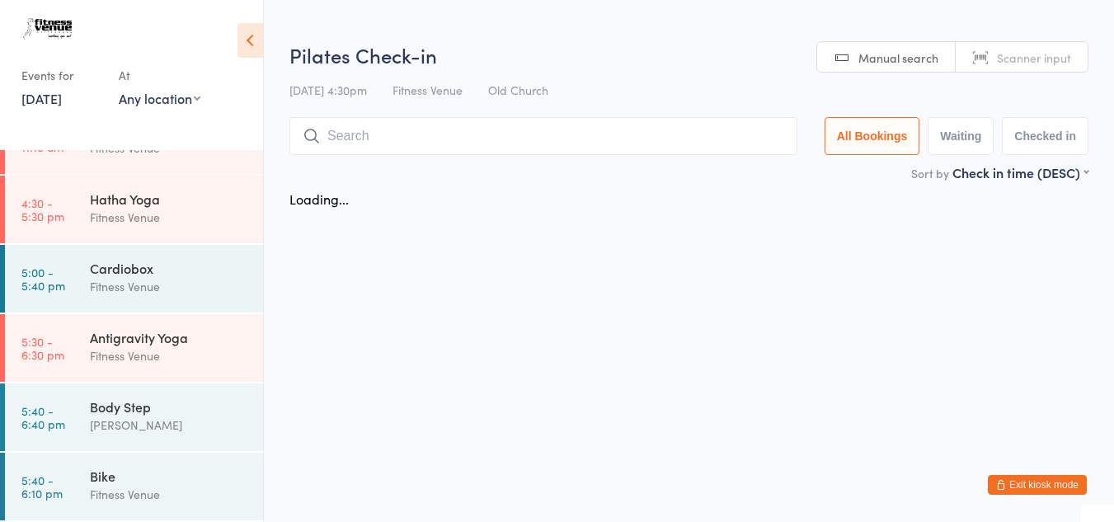
scroll to position [390, 0]
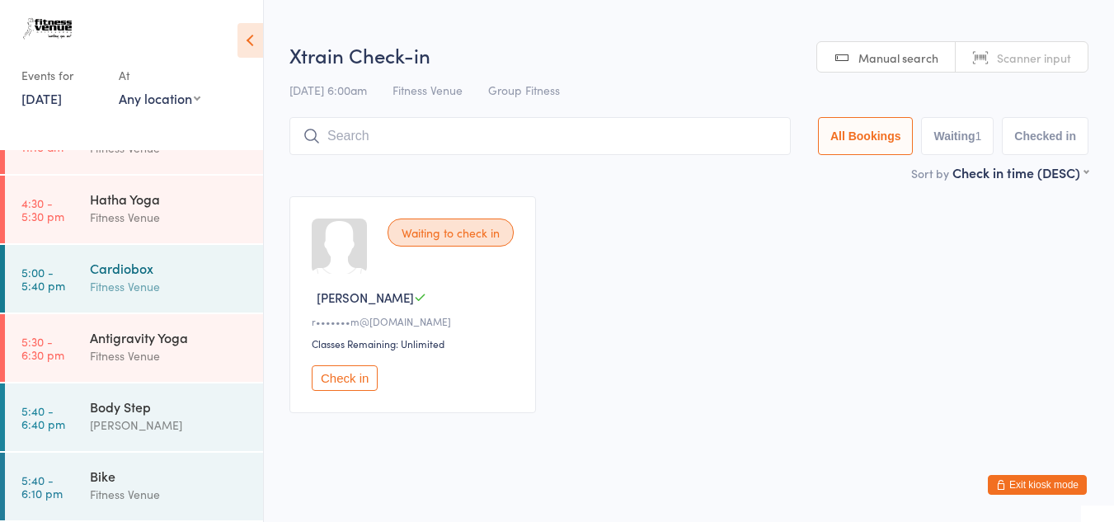
click at [135, 267] on div "Cardiobox" at bounding box center [169, 268] width 159 height 18
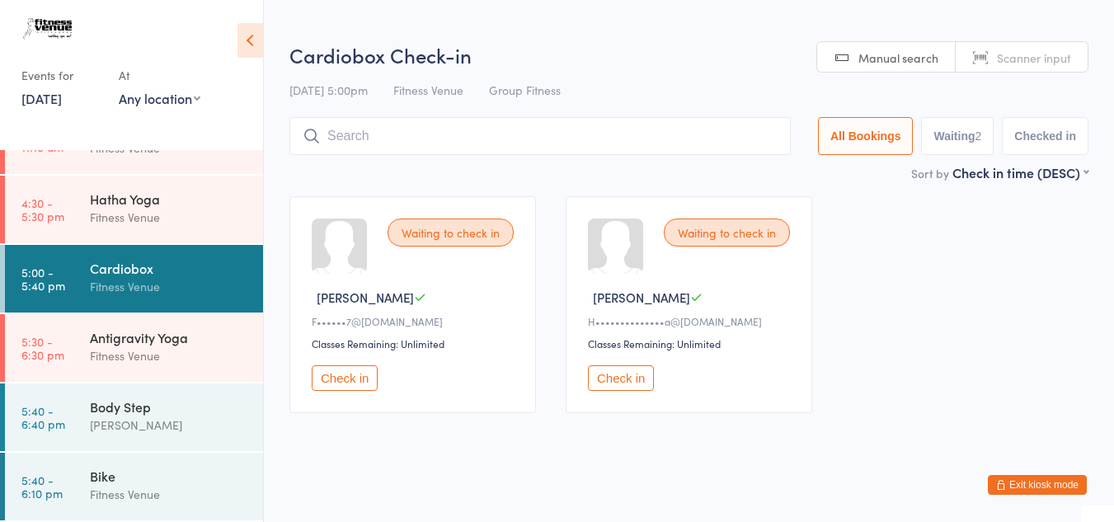
click at [341, 378] on button "Check in" at bounding box center [345, 378] width 66 height 26
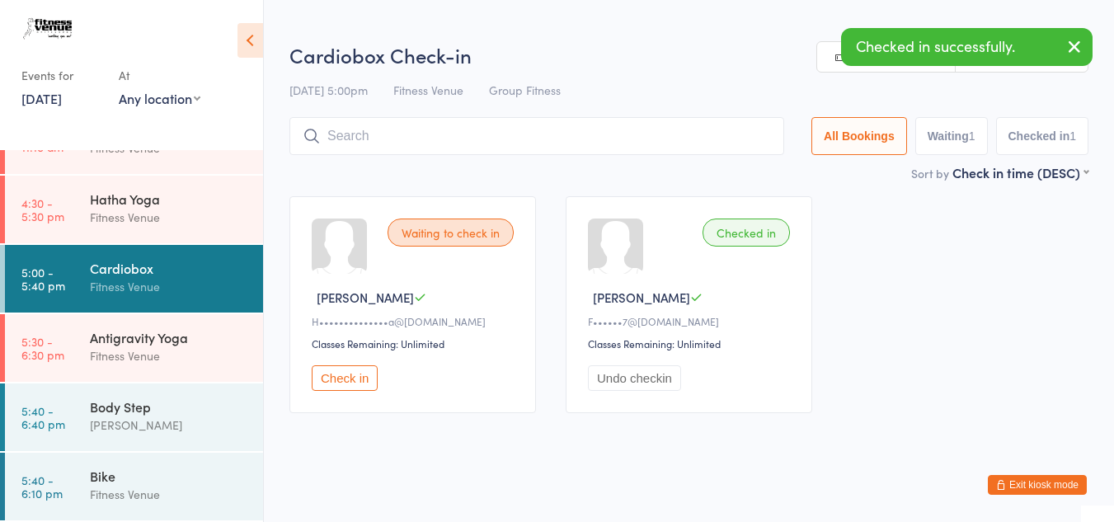
click at [346, 375] on button "Check in" at bounding box center [345, 378] width 66 height 26
